Goal: Browse casually: Explore the website without a specific task or goal

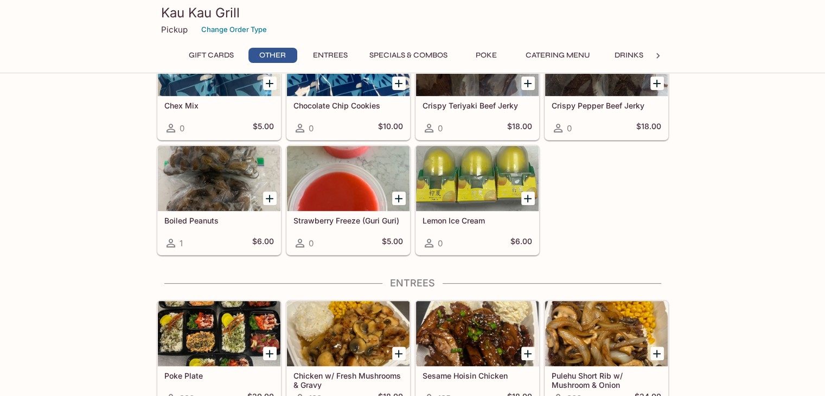
scroll to position [419, 0]
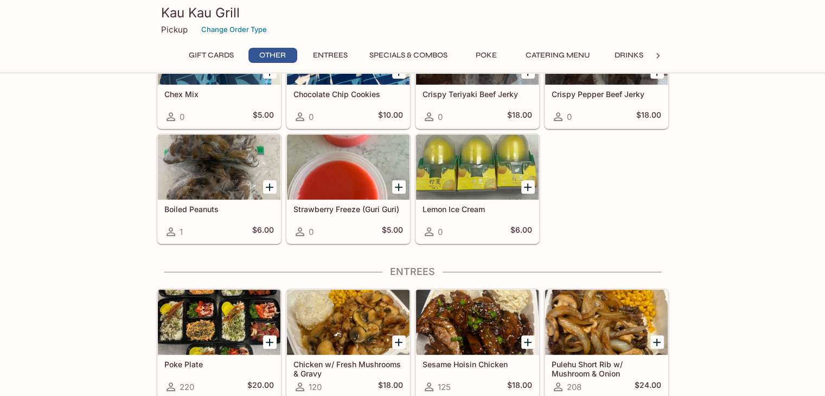
click at [472, 174] on div at bounding box center [477, 167] width 123 height 65
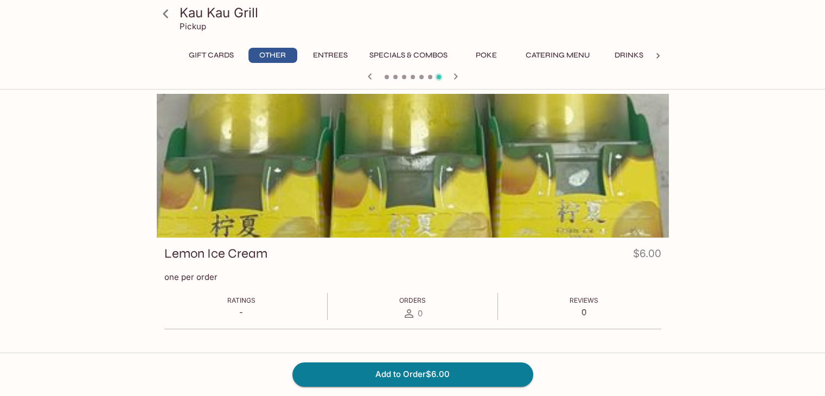
click at [580, 166] on div at bounding box center [413, 166] width 512 height 144
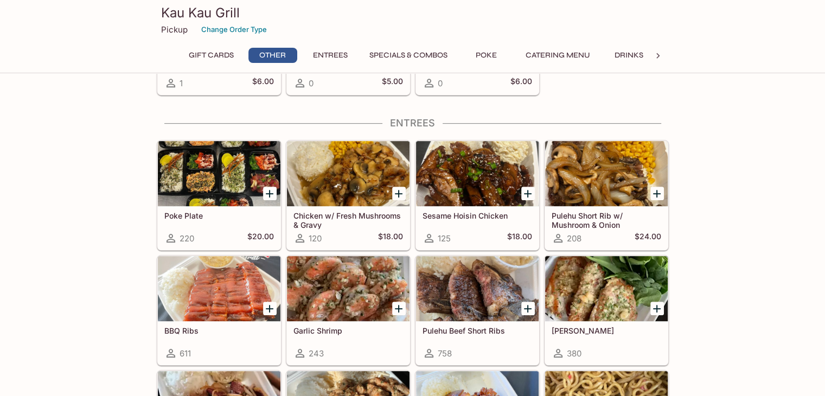
scroll to position [570, 0]
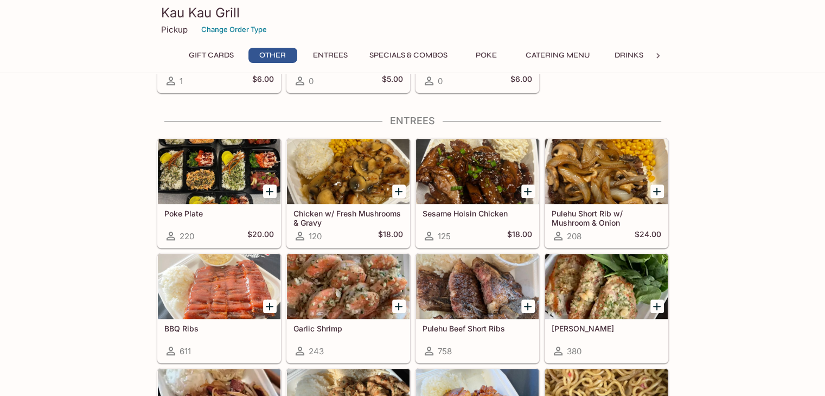
click at [472, 286] on div at bounding box center [477, 286] width 123 height 65
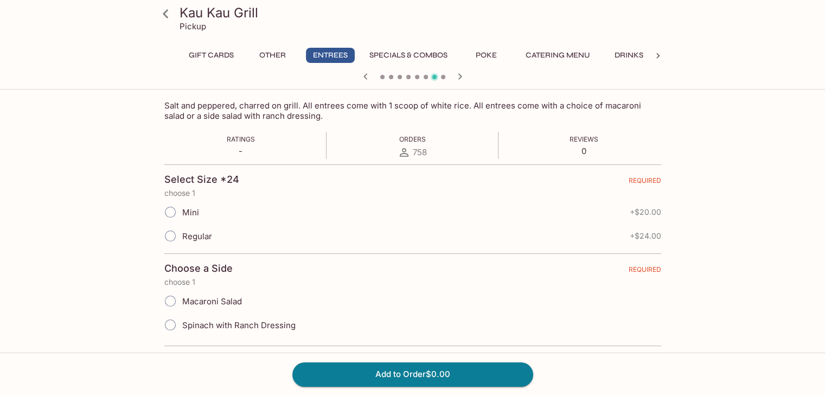
scroll to position [180, 0]
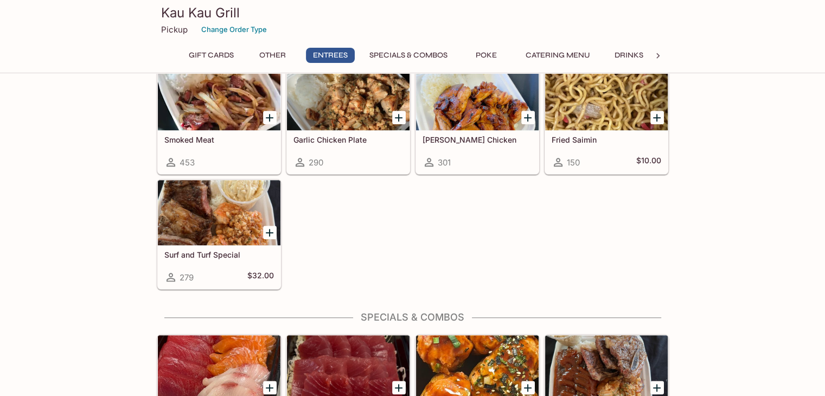
scroll to position [875, 0]
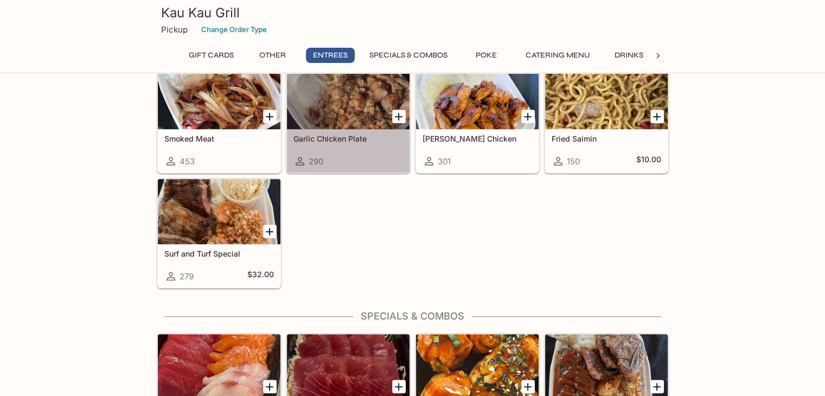
click at [354, 105] on div at bounding box center [348, 96] width 123 height 65
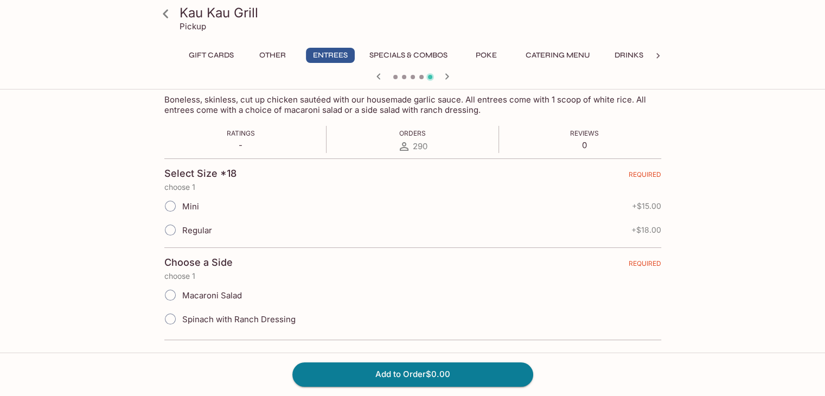
scroll to position [180, 0]
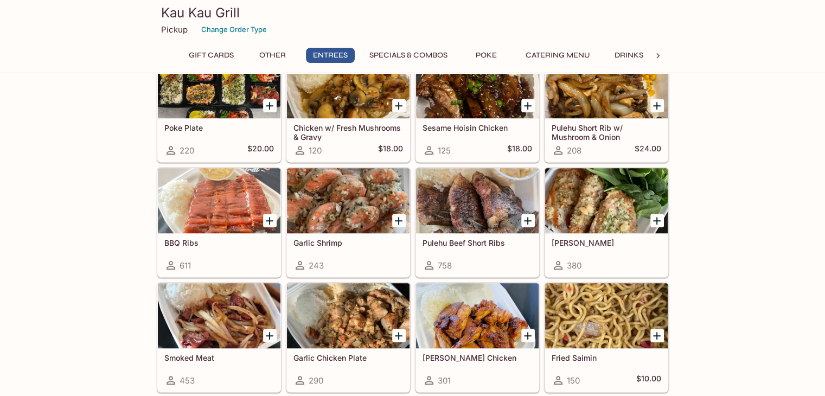
scroll to position [656, 0]
click at [201, 201] on div at bounding box center [219, 200] width 123 height 65
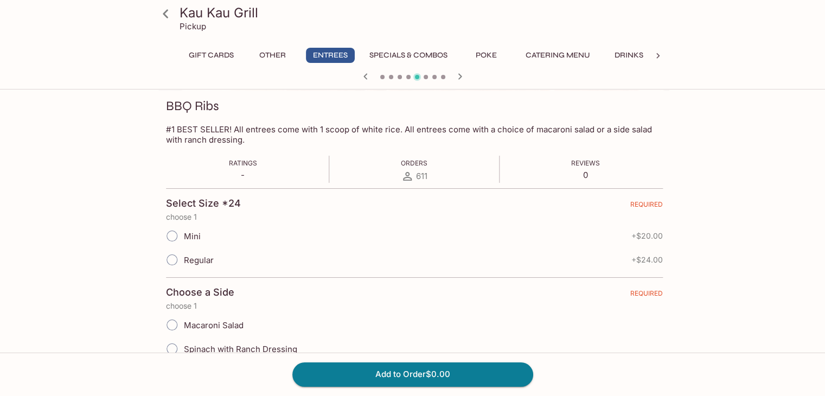
scroll to position [180, 0]
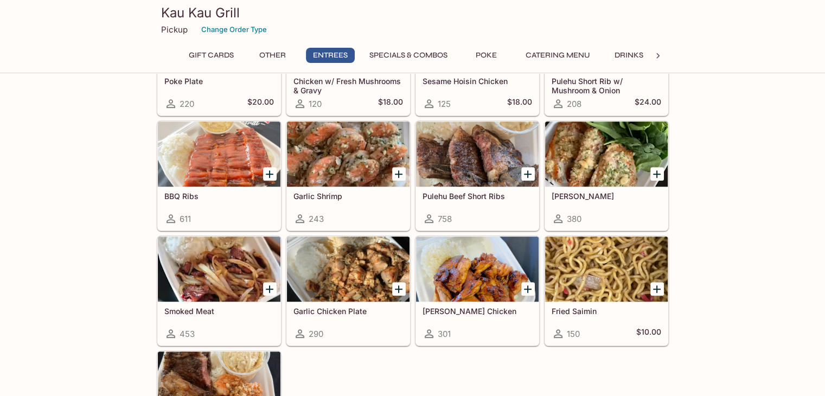
scroll to position [716, 0]
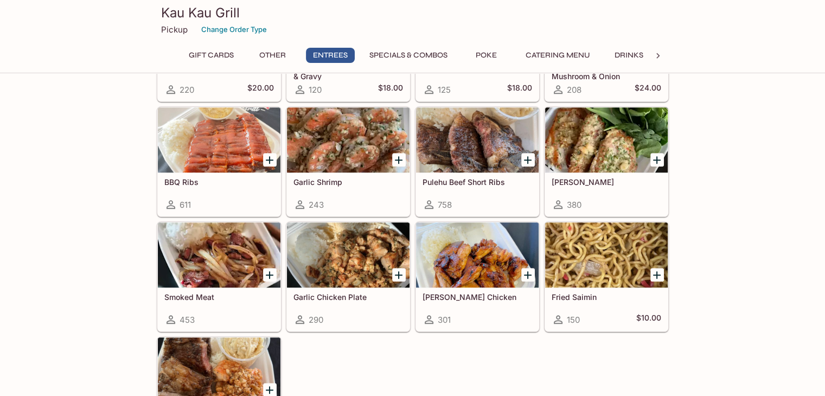
click at [213, 256] on div at bounding box center [219, 254] width 123 height 65
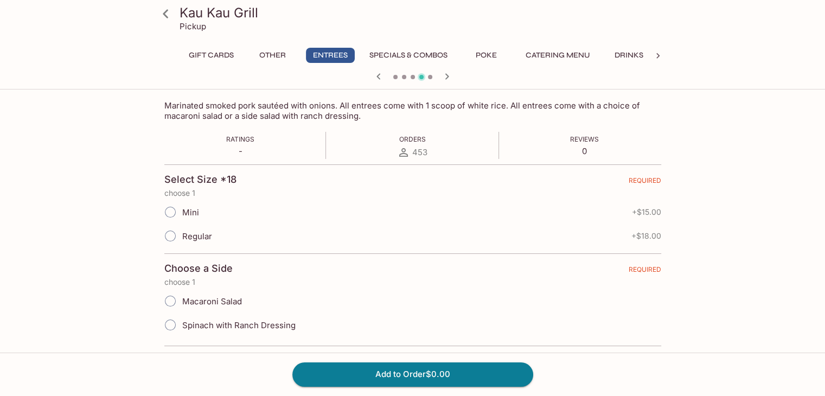
scroll to position [180, 0]
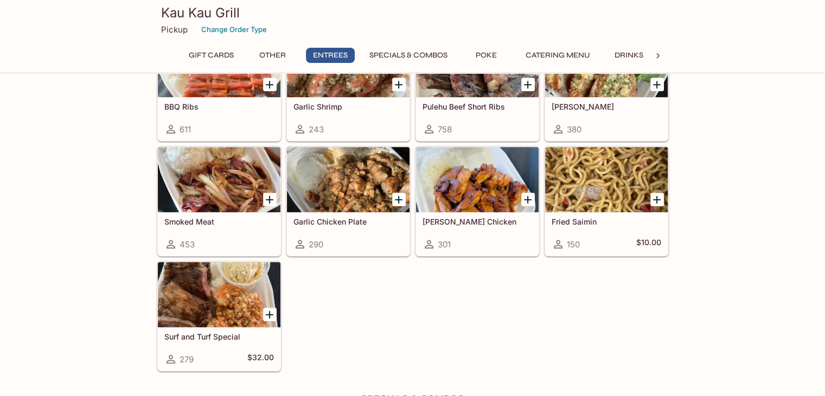
scroll to position [811, 0]
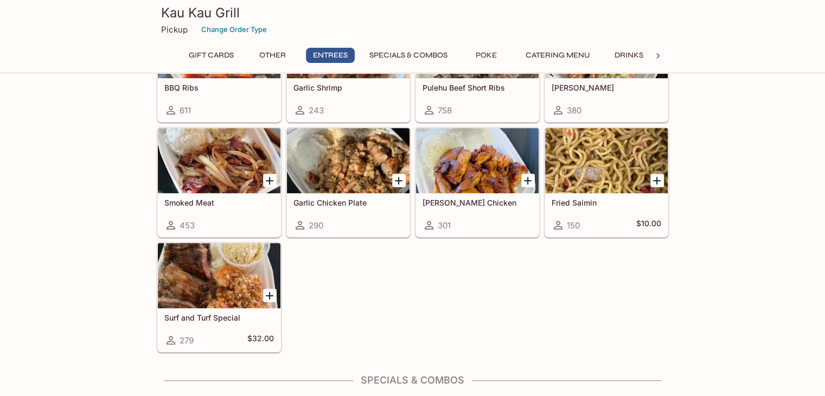
click at [323, 155] on div at bounding box center [348, 160] width 123 height 65
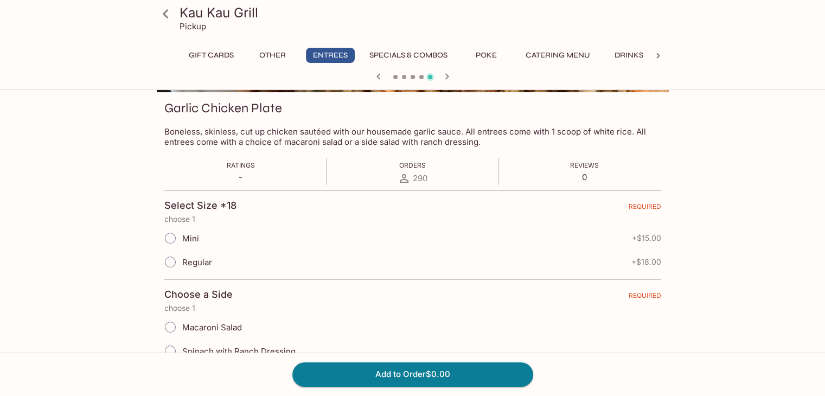
scroll to position [147, 0]
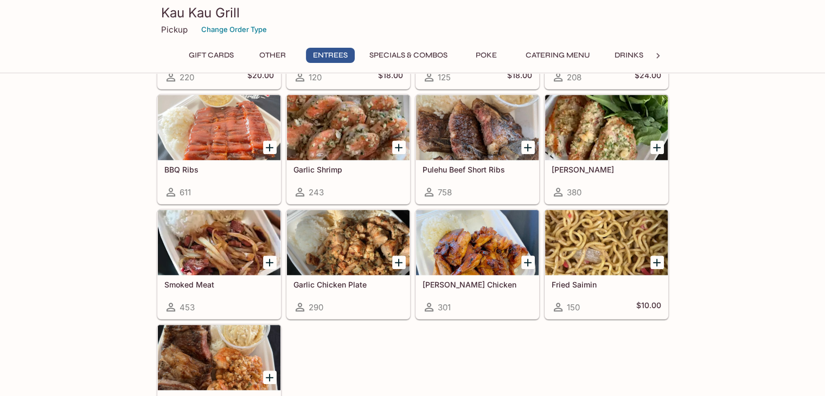
scroll to position [729, 0]
click at [464, 247] on div at bounding box center [477, 241] width 123 height 65
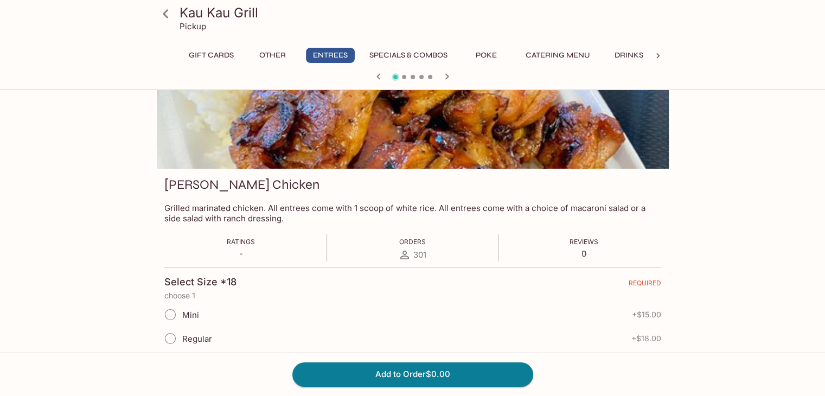
scroll to position [180, 0]
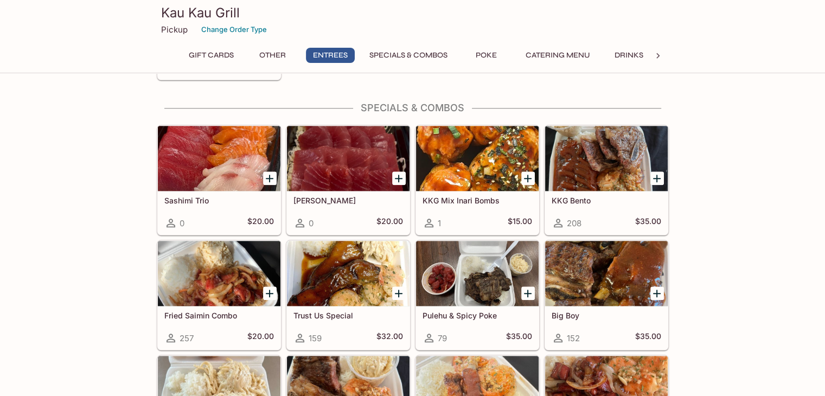
scroll to position [1085, 0]
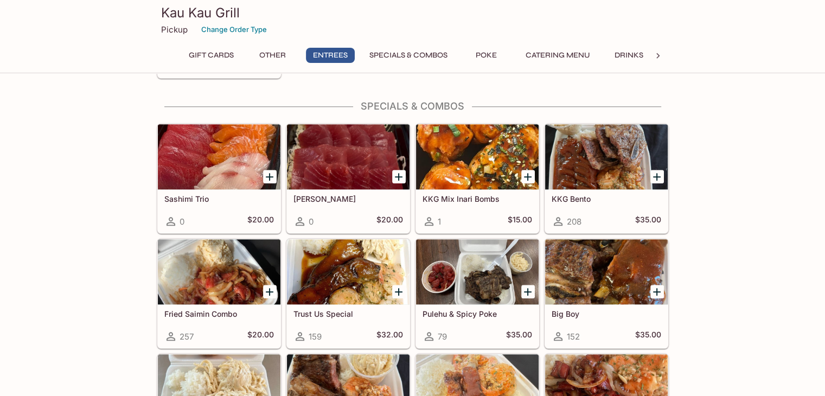
click at [356, 154] on div at bounding box center [348, 156] width 123 height 65
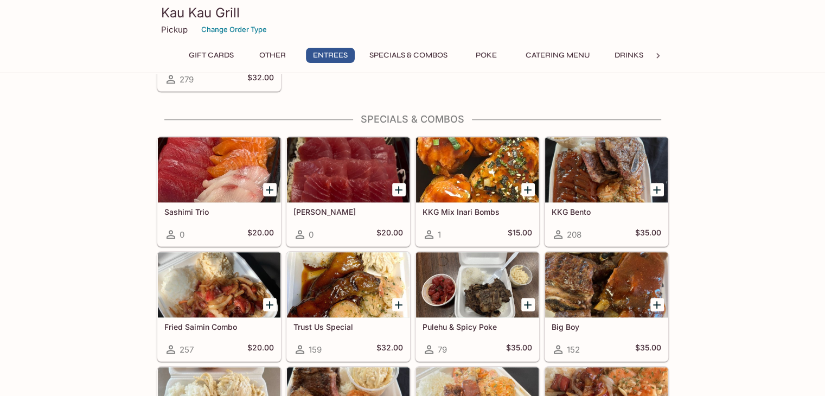
scroll to position [1072, 0]
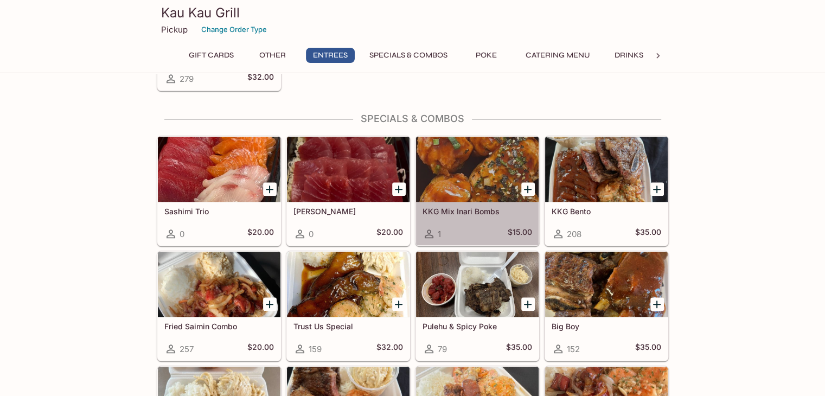
click at [464, 163] on div at bounding box center [477, 169] width 123 height 65
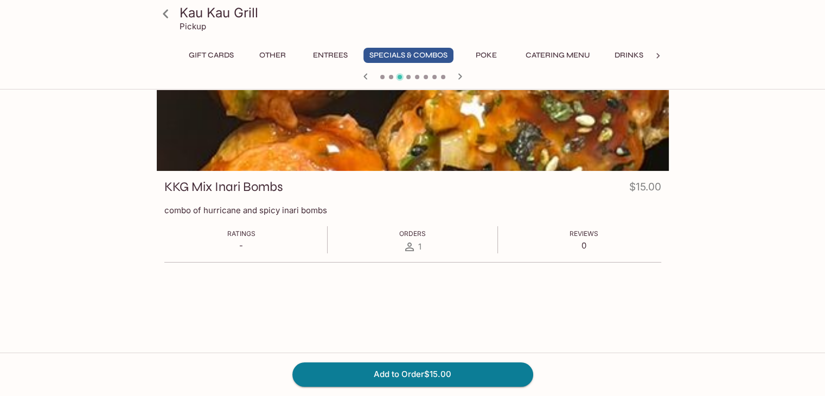
scroll to position [66, 0]
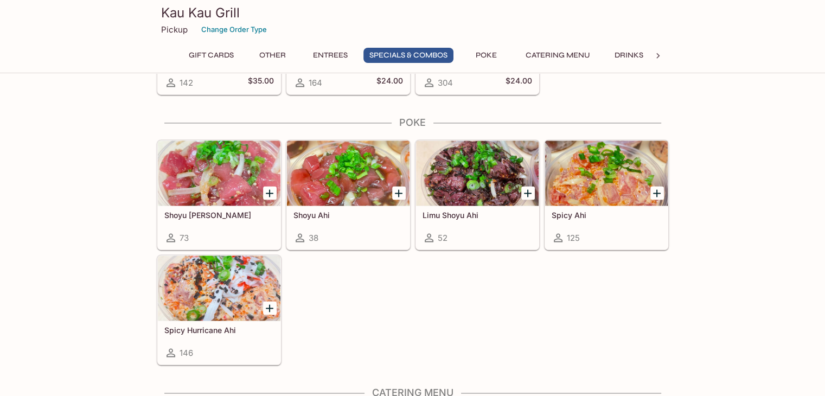
scroll to position [1569, 0]
click at [219, 179] on div at bounding box center [219, 172] width 123 height 65
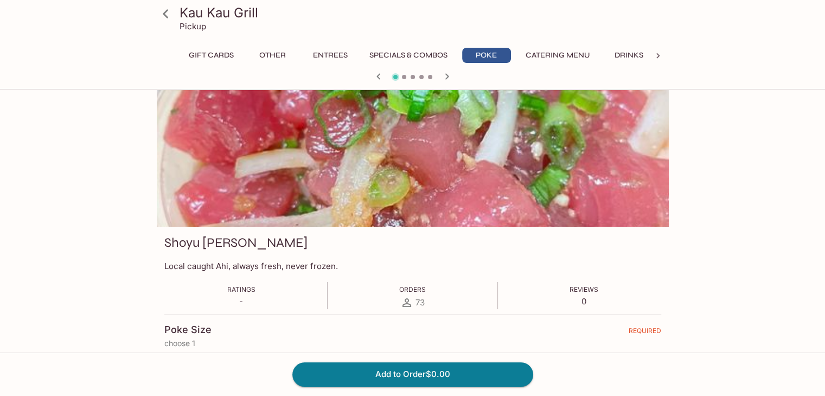
scroll to position [105, 0]
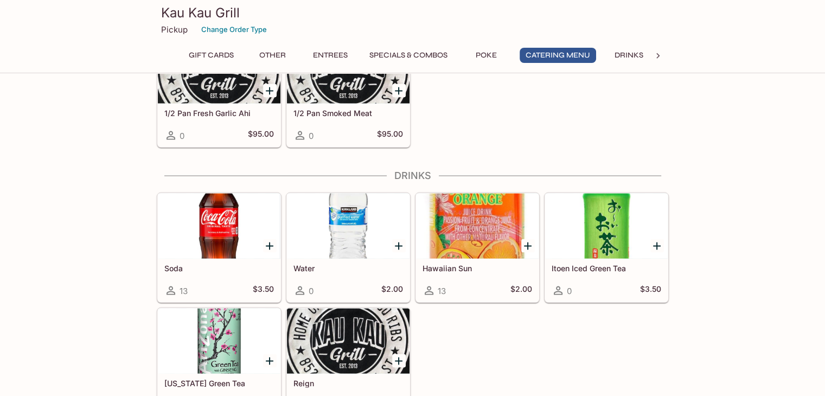
scroll to position [2185, 0]
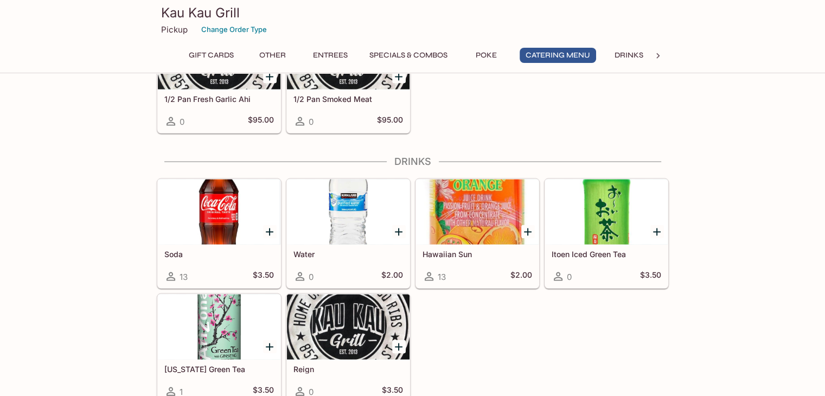
click at [329, 322] on div at bounding box center [348, 327] width 123 height 65
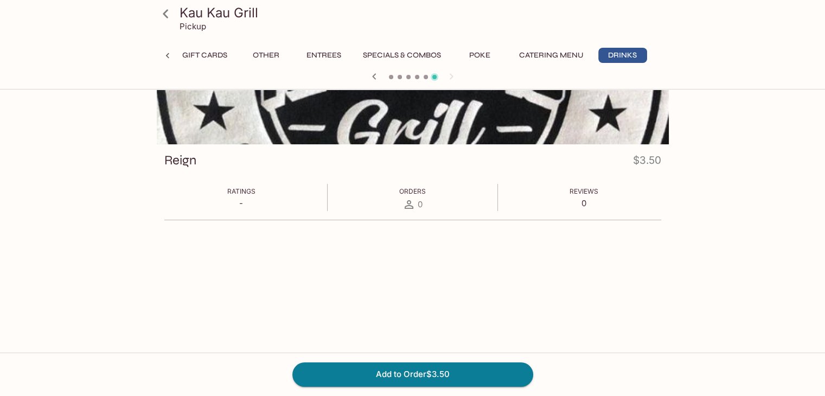
scroll to position [93, 0]
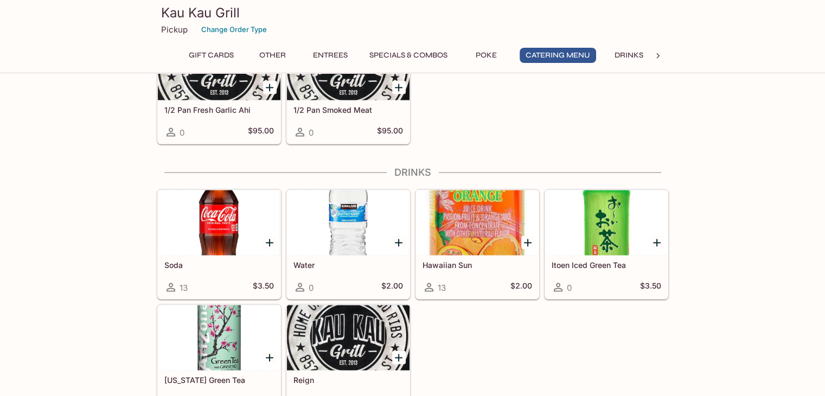
scroll to position [2185, 0]
